Goal: Task Accomplishment & Management: Complete application form

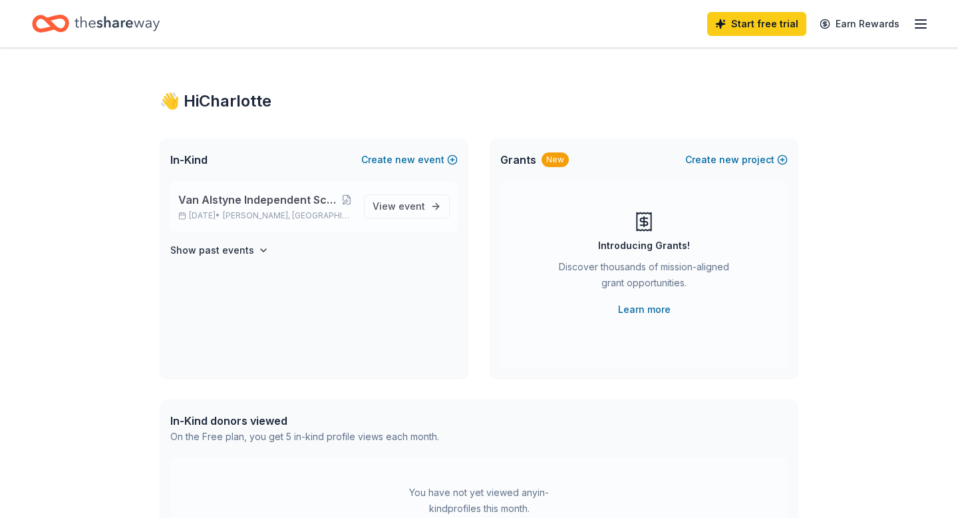
click at [234, 206] on span "Van Alstyne Independent School District's Annual Fall Festival" at bounding box center [259, 200] width 162 height 16
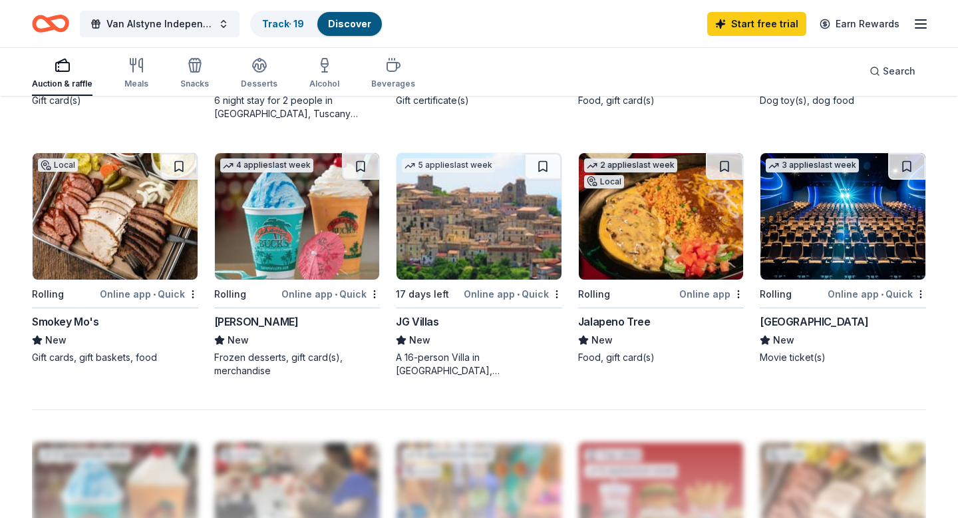
scroll to position [859, 0]
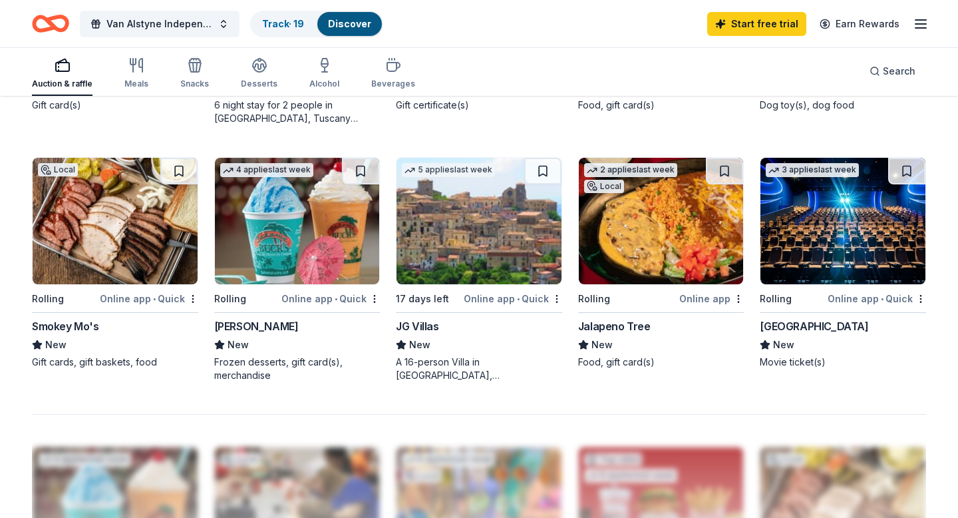
click at [304, 221] on img at bounding box center [297, 221] width 165 height 126
click at [359, 170] on button at bounding box center [360, 171] width 37 height 27
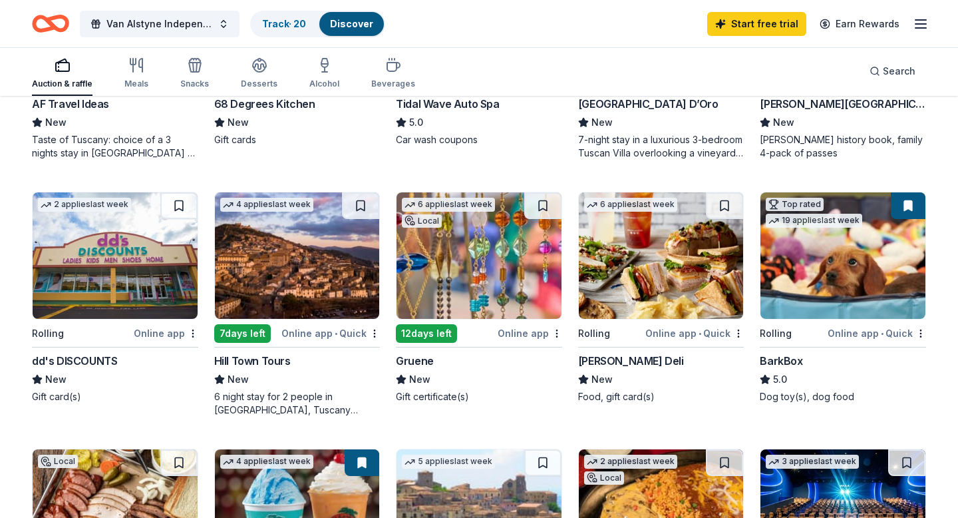
scroll to position [0, 0]
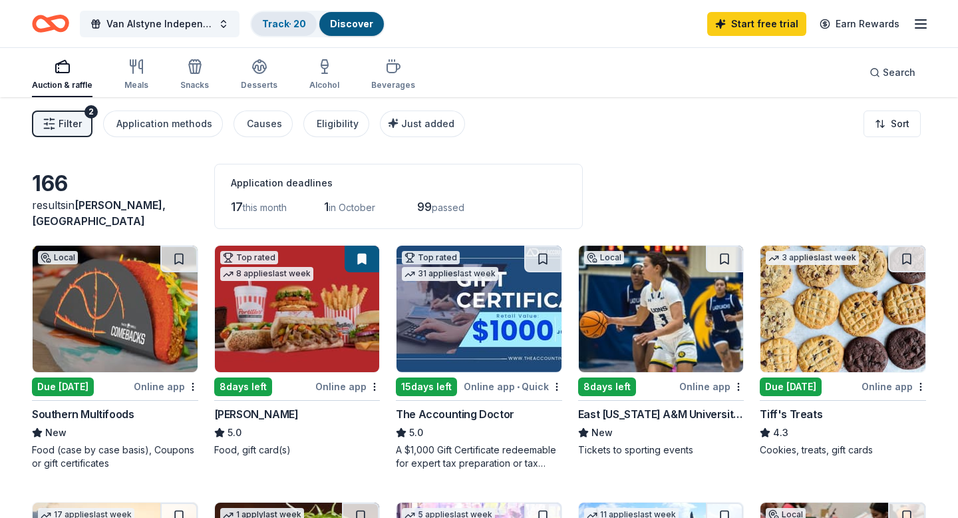
click at [279, 25] on link "Track · 20" at bounding box center [284, 23] width 44 height 11
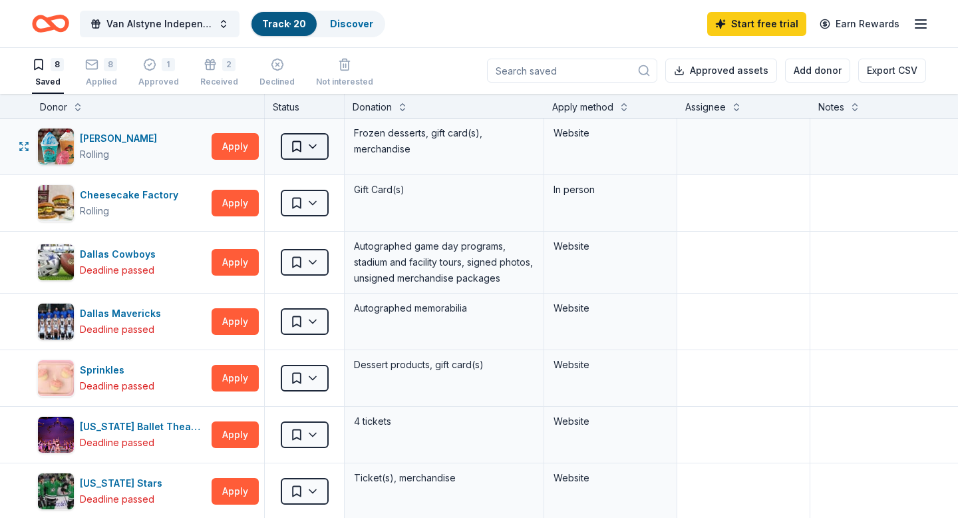
click at [319, 147] on html "Van Alstyne Independent School District's Annual Fall Festival Track · 20 Disco…" at bounding box center [479, 258] width 958 height 518
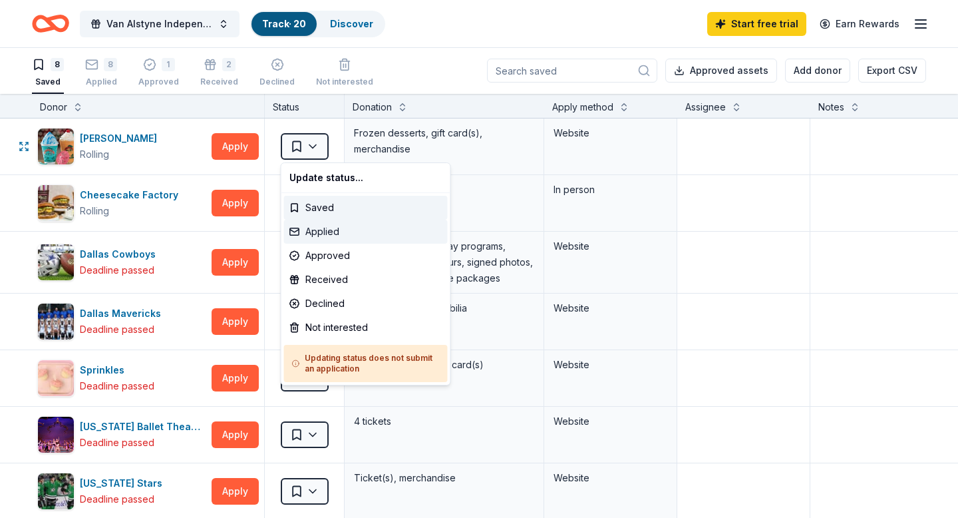
click at [322, 237] on div "Applied" at bounding box center [366, 232] width 164 height 24
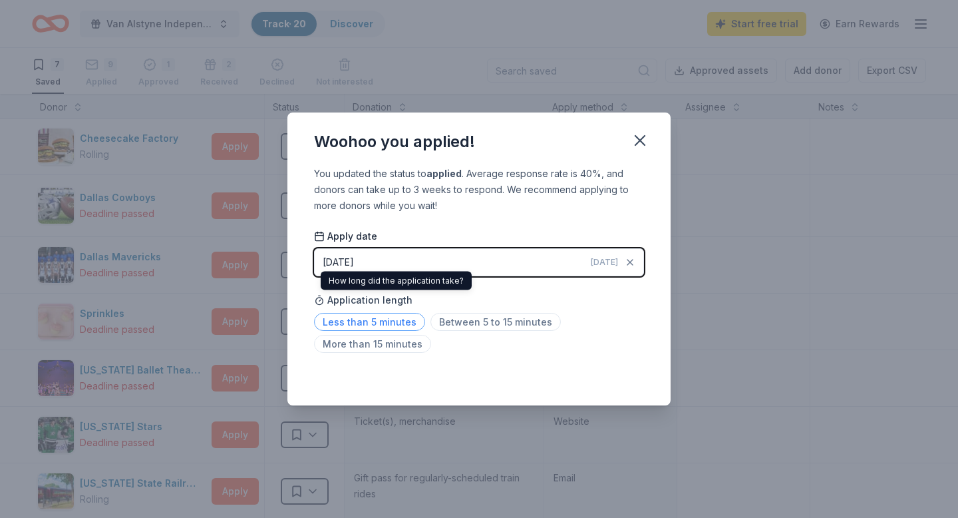
click at [361, 321] on span "Less than 5 minutes" at bounding box center [369, 322] width 111 height 18
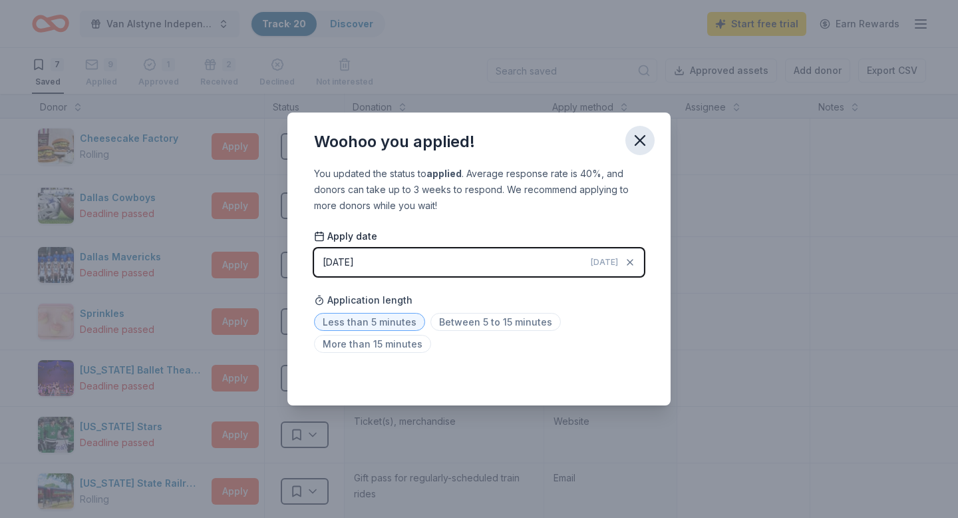
click at [642, 139] on icon "button" at bounding box center [640, 140] width 9 height 9
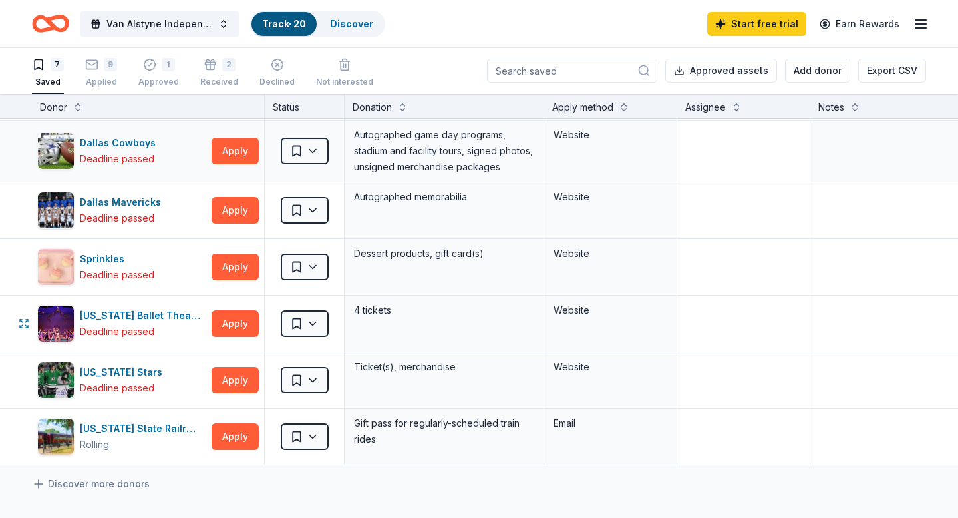
scroll to position [0, 0]
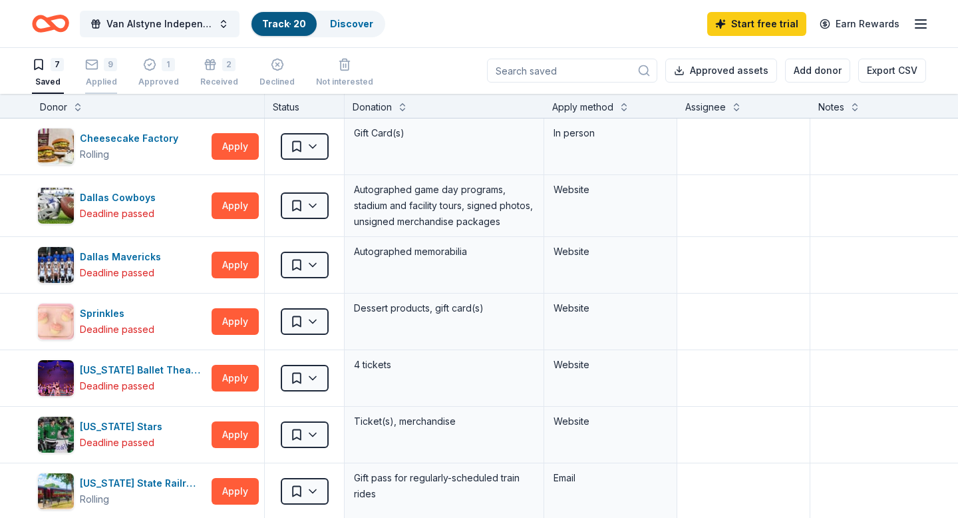
click at [97, 64] on icon "button" at bounding box center [91, 57] width 13 height 13
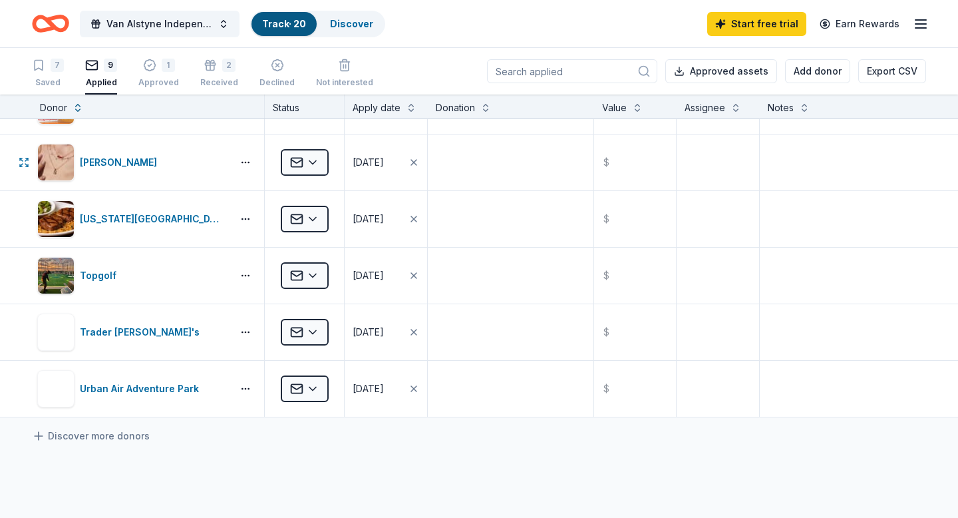
scroll to position [225, 0]
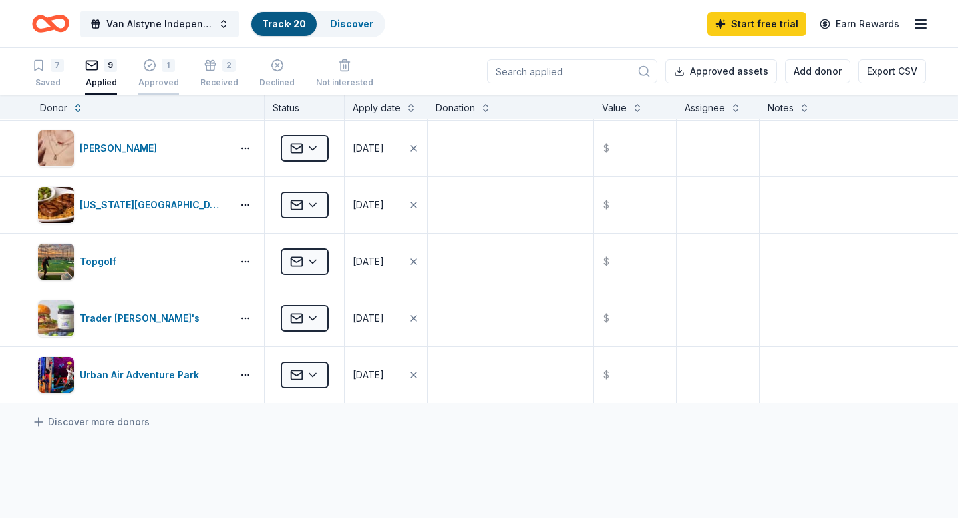
click at [158, 63] on div "1" at bounding box center [158, 65] width 41 height 13
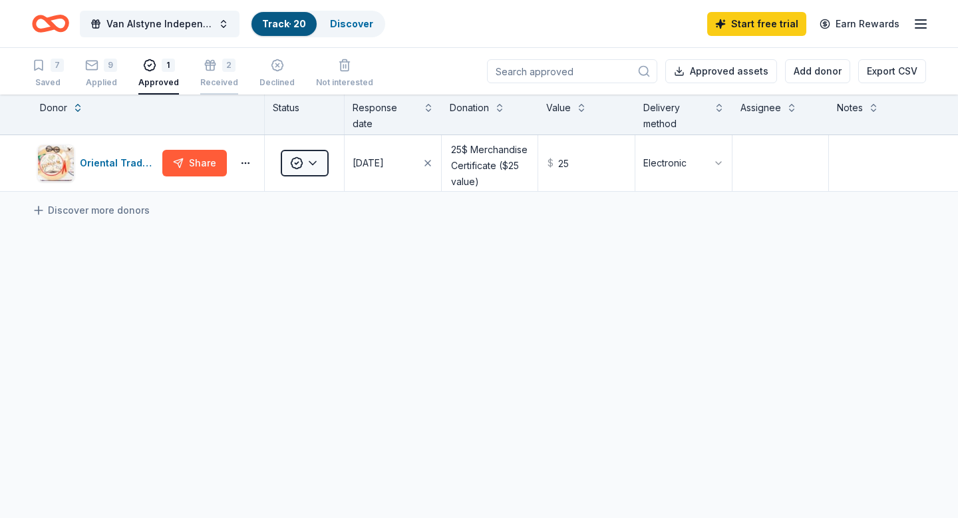
click at [222, 70] on div "2" at bounding box center [228, 65] width 13 height 13
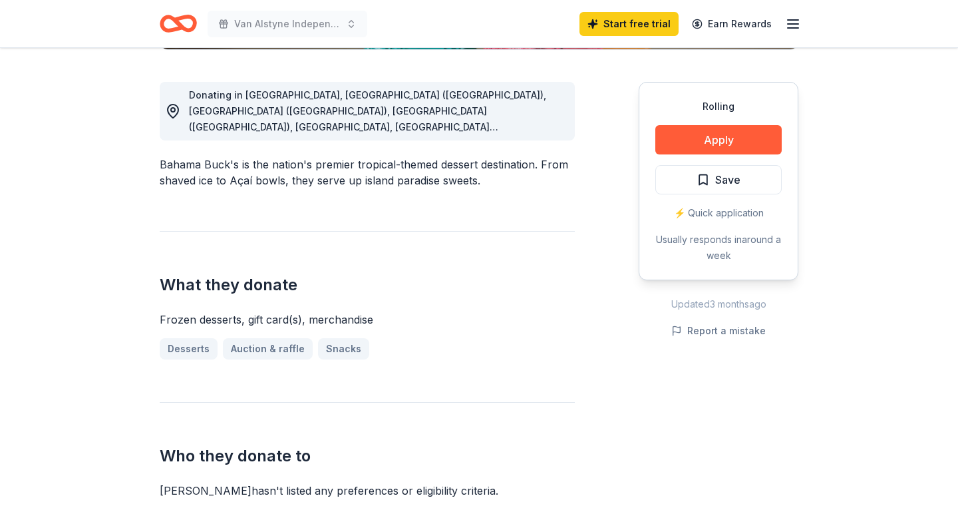
scroll to position [342, 0]
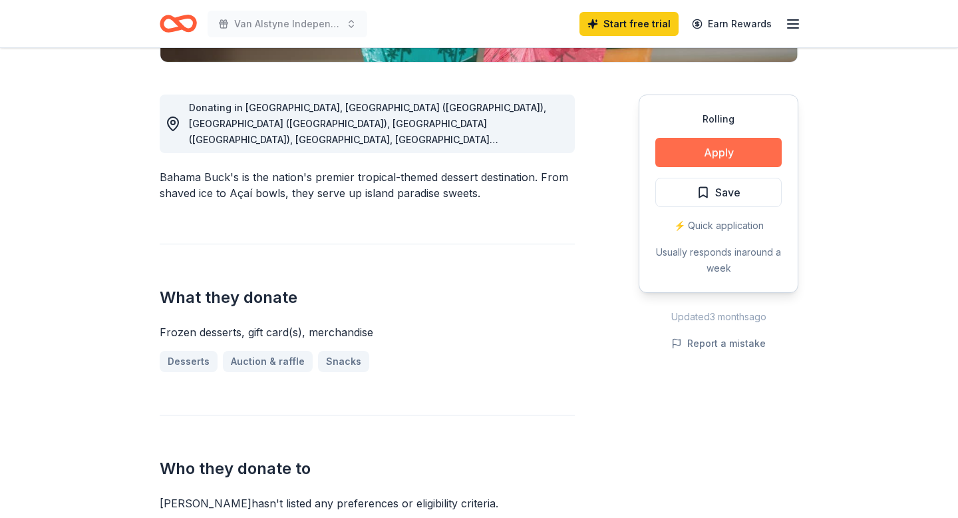
click at [717, 150] on button "Apply" at bounding box center [719, 152] width 126 height 29
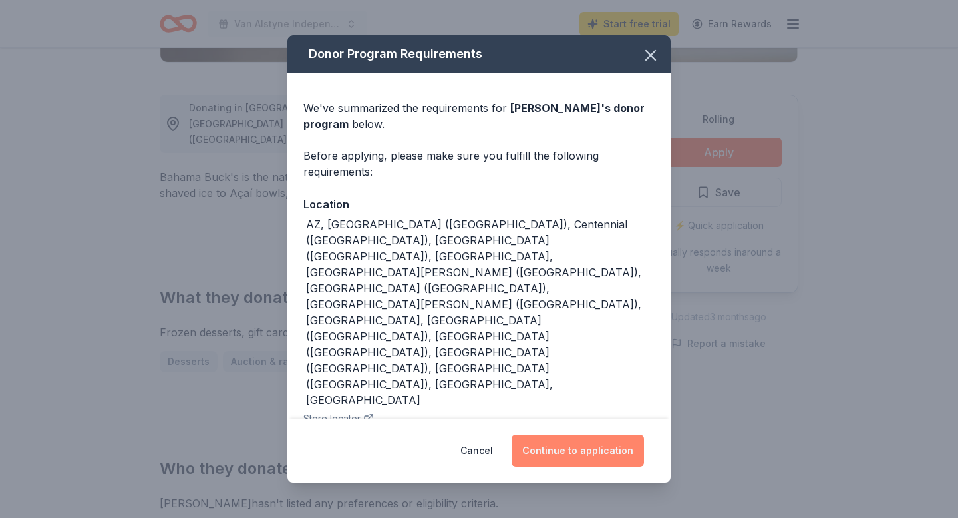
click at [576, 435] on button "Continue to application" at bounding box center [578, 451] width 132 height 32
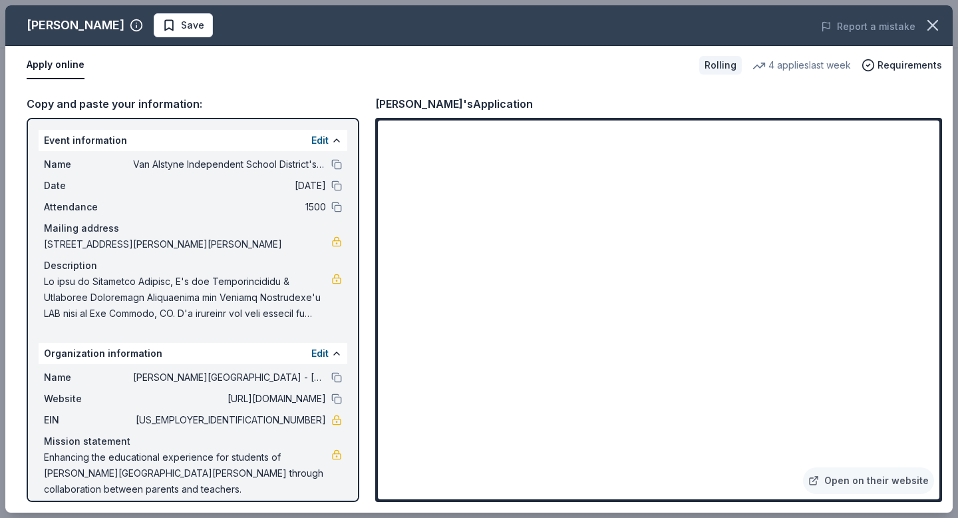
drag, startPoint x: 47, startPoint y: 241, endPoint x: 95, endPoint y: 244, distance: 48.0
click at [95, 244] on span "[STREET_ADDRESS][PERSON_NAME][PERSON_NAME]" at bounding box center [188, 244] width 288 height 16
click at [95, 245] on span "[STREET_ADDRESS][PERSON_NAME][PERSON_NAME]" at bounding box center [188, 244] width 288 height 16
drag, startPoint x: 43, startPoint y: 244, endPoint x: 156, endPoint y: 248, distance: 112.6
click at [154, 247] on div "Name Van Alstyne Independent School District's Annual Fall Festival Date [DATE]…" at bounding box center [193, 239] width 309 height 176
